Goal: Transaction & Acquisition: Download file/media

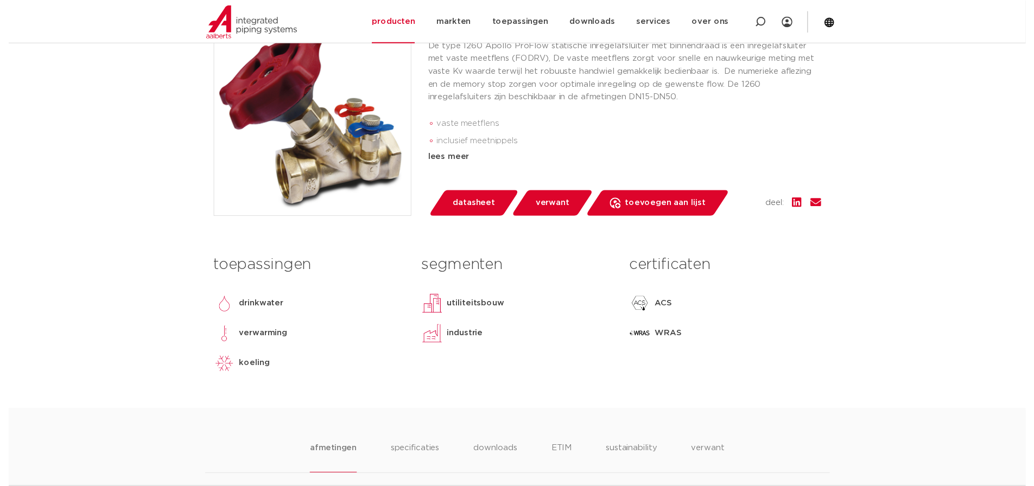
scroll to position [292, 0]
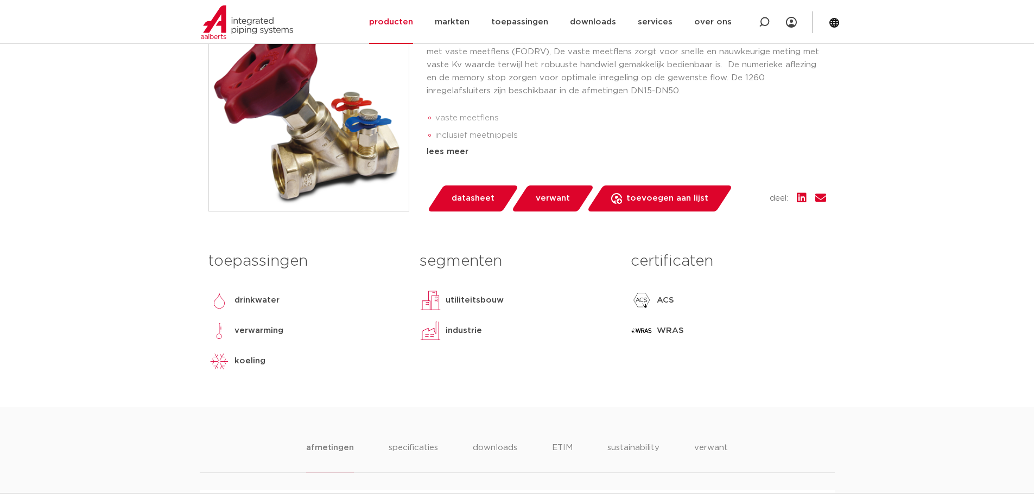
click at [472, 198] on span "datasheet" at bounding box center [472, 198] width 43 height 17
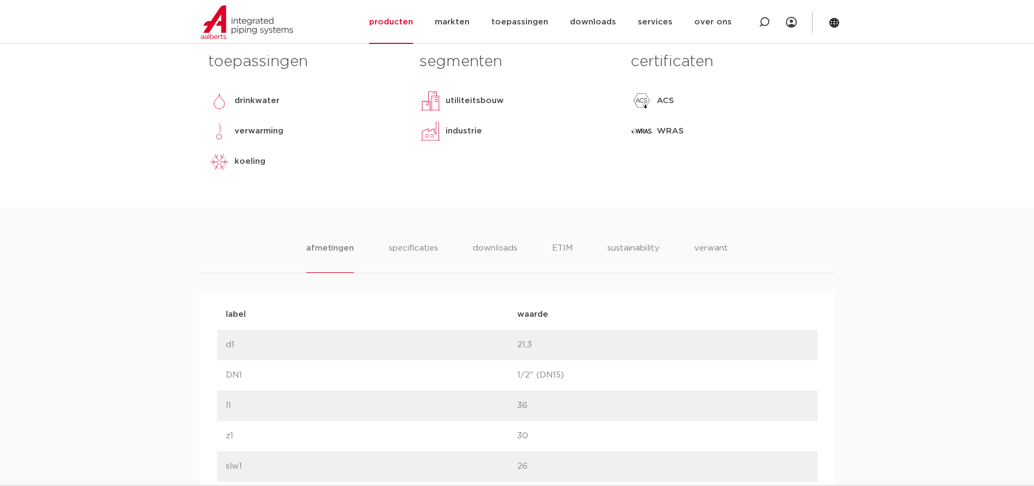
scroll to position [509, 0]
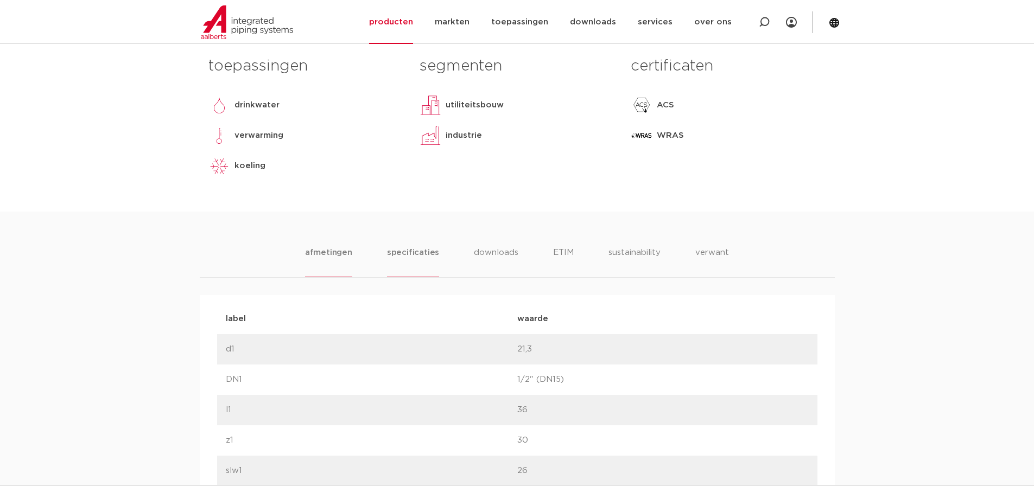
click at [401, 254] on li "specificaties" at bounding box center [413, 261] width 52 height 31
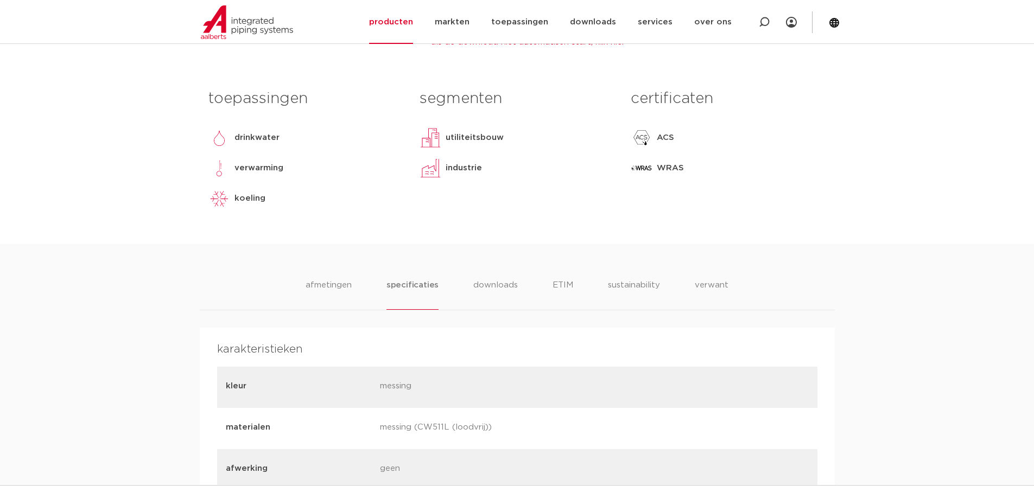
scroll to position [563, 0]
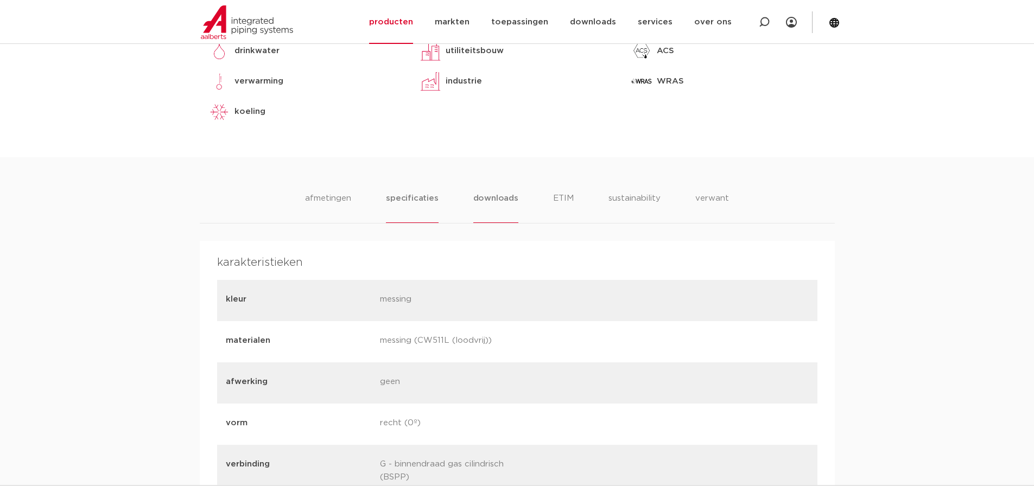
click at [502, 198] on li "downloads" at bounding box center [495, 207] width 45 height 31
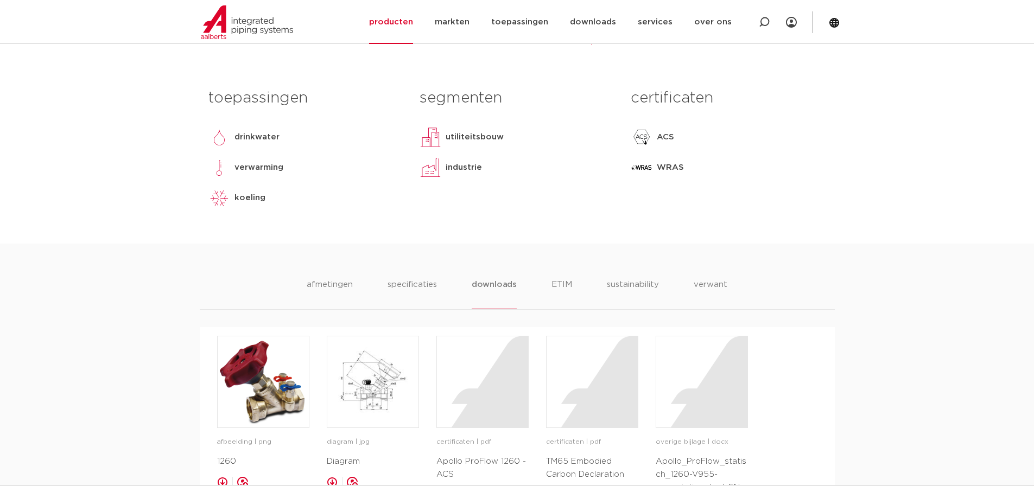
scroll to position [543, 0]
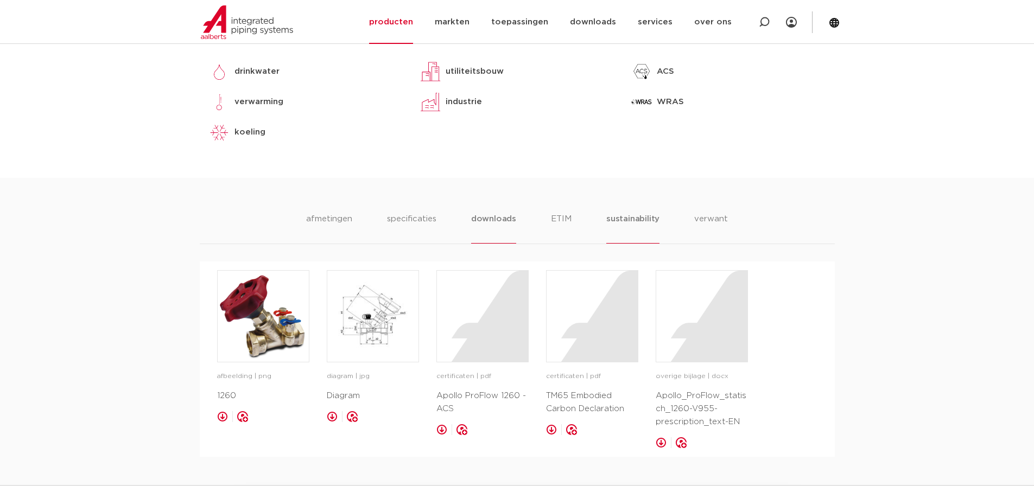
click at [631, 222] on li "sustainability" at bounding box center [632, 228] width 53 height 31
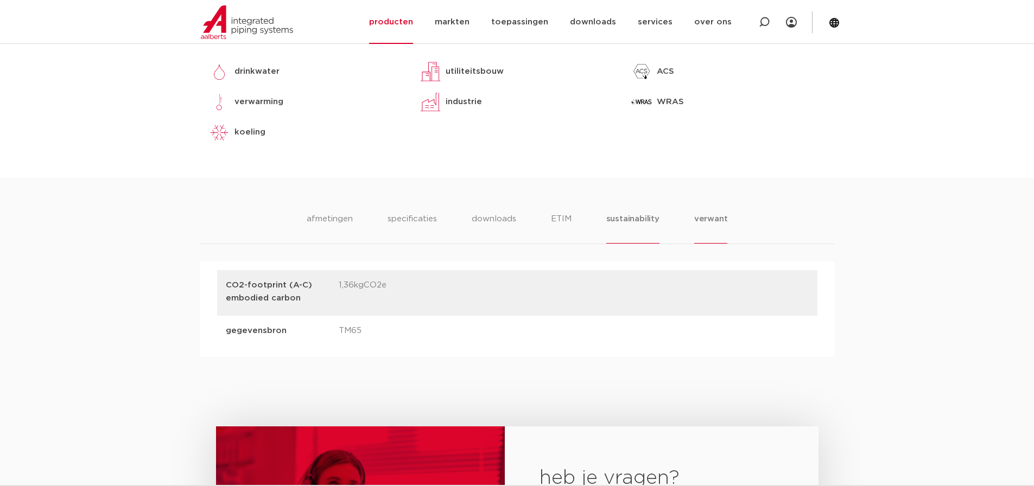
click at [705, 222] on li "verwant" at bounding box center [711, 228] width 34 height 31
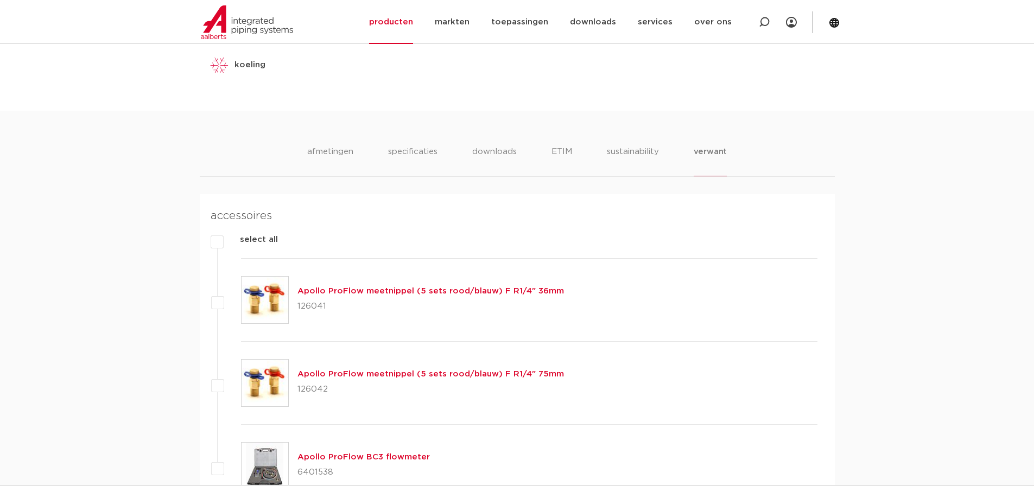
scroll to position [597, 0]
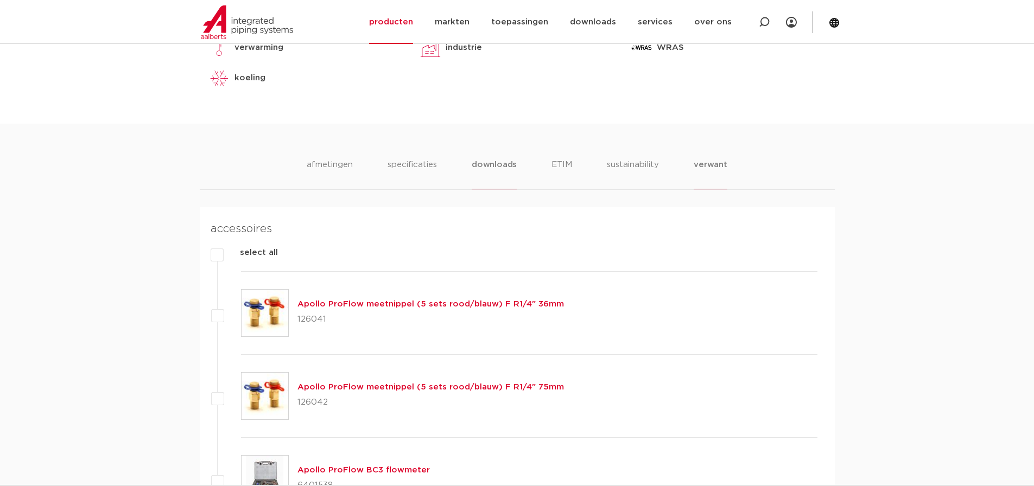
click at [498, 168] on li "downloads" at bounding box center [494, 173] width 45 height 31
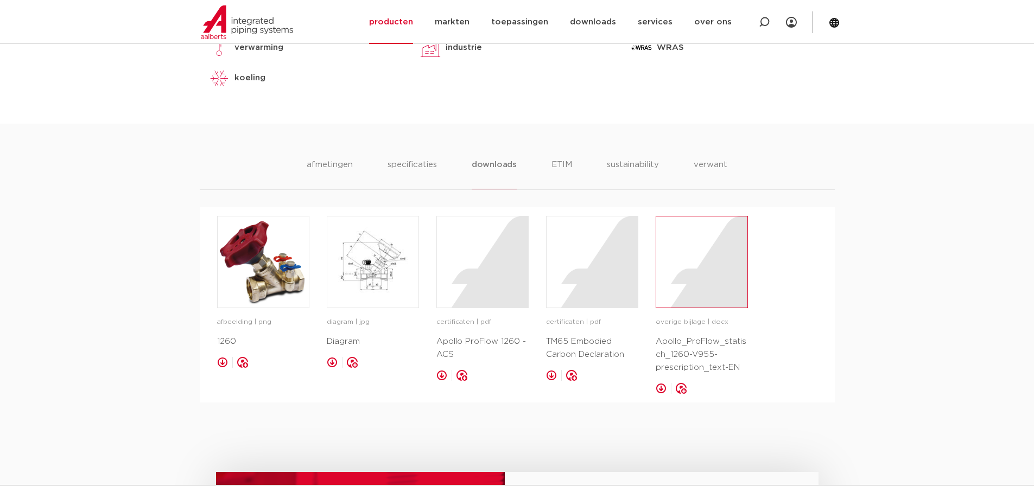
click at [705, 300] on div at bounding box center [701, 262] width 91 height 91
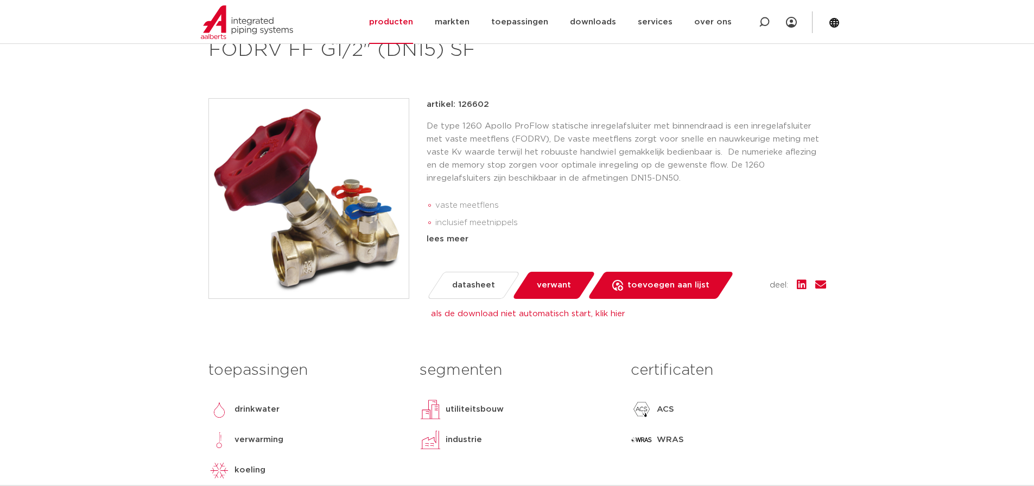
scroll to position [217, 0]
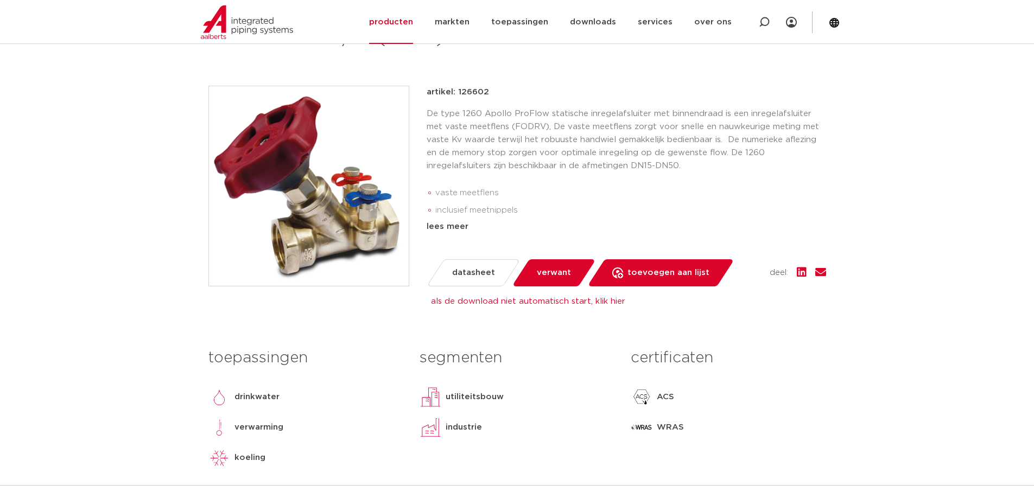
click at [469, 272] on span "datasheet" at bounding box center [473, 272] width 43 height 17
click at [472, 268] on span "datasheet" at bounding box center [473, 272] width 43 height 17
